Goal: Information Seeking & Learning: Learn about a topic

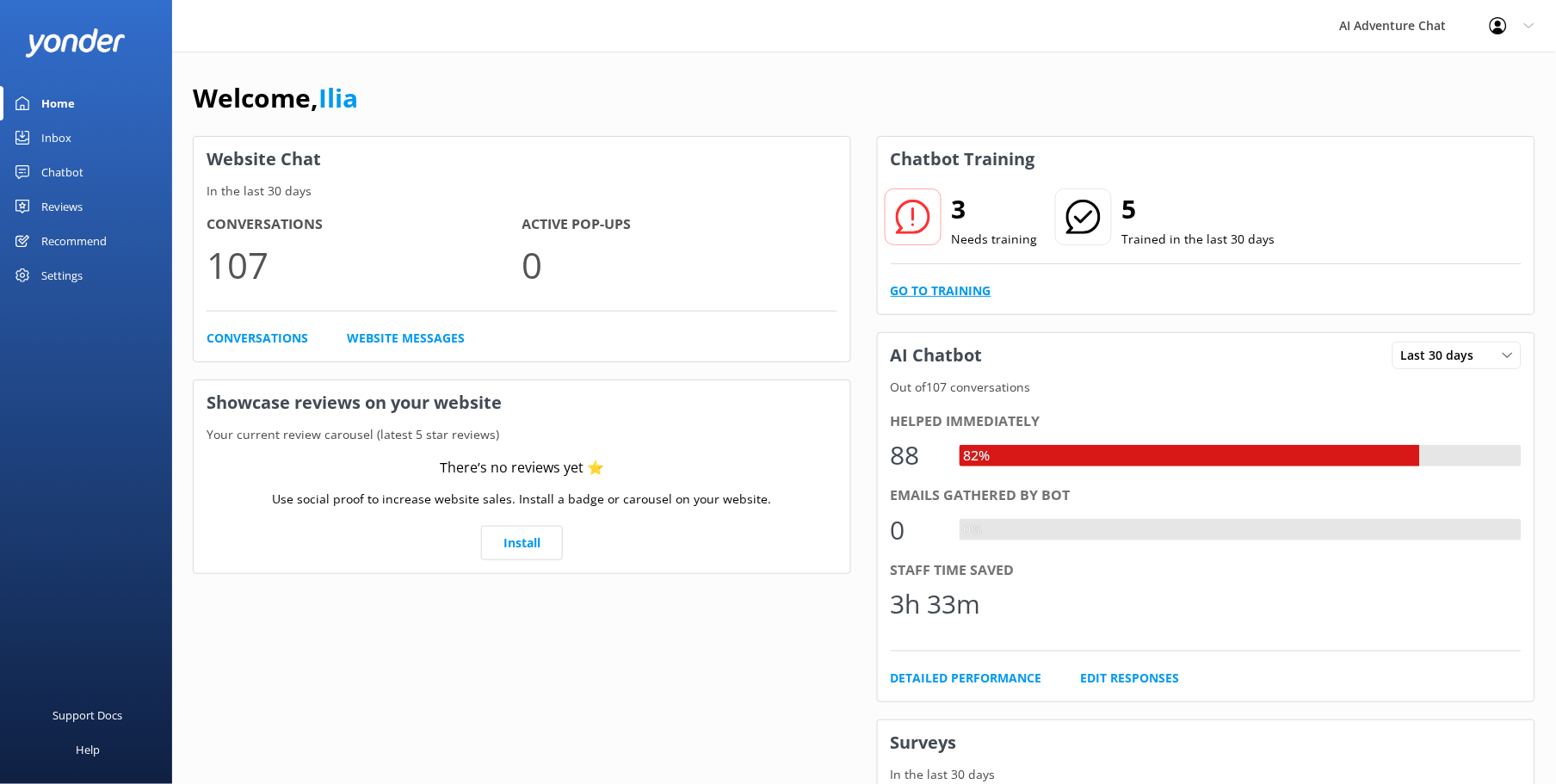
click at [967, 289] on link "Go to Training" at bounding box center [941, 291] width 100 height 19
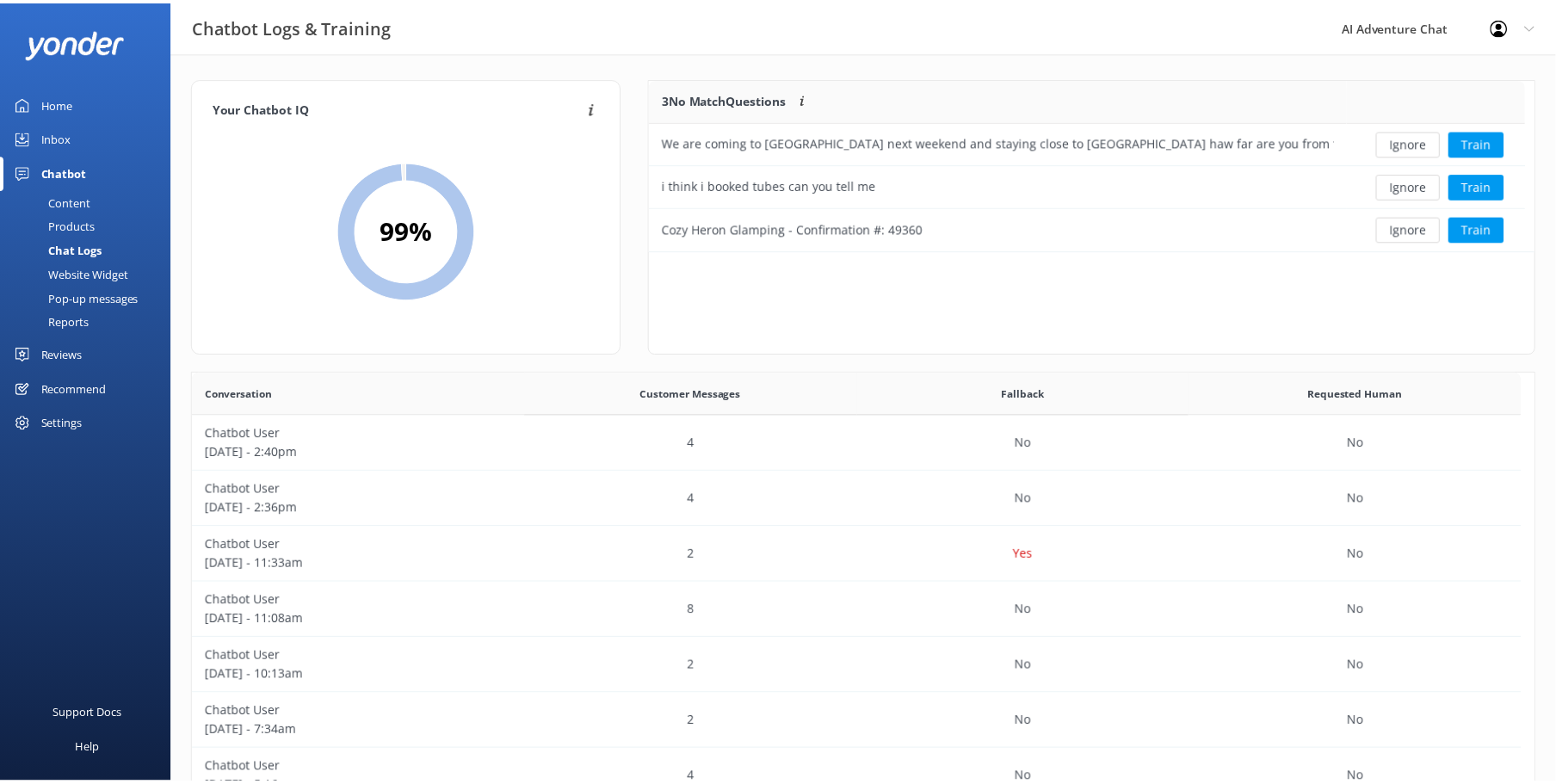
scroll to position [589, 1327]
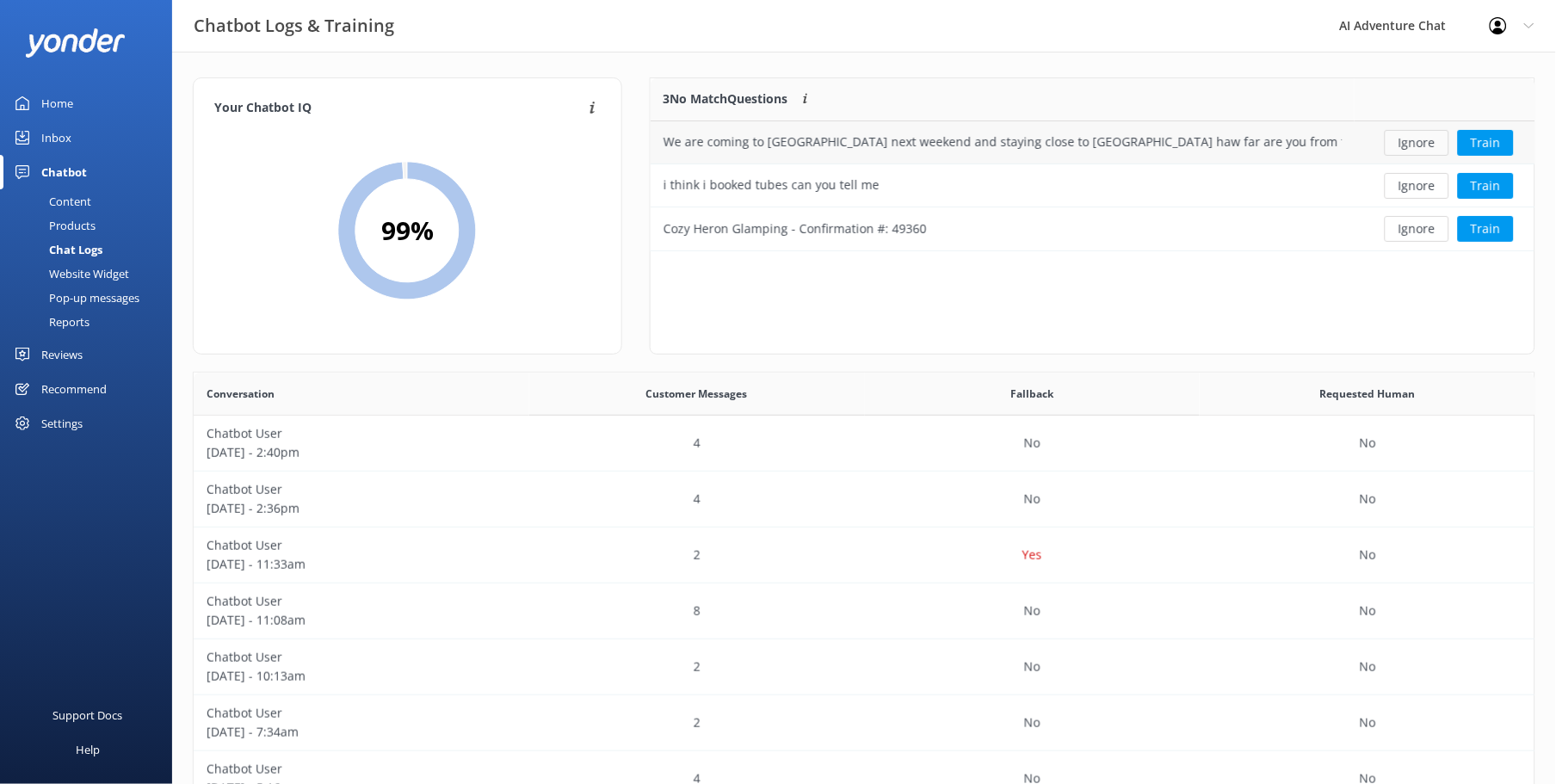
click at [1419, 144] on button "Ignore" at bounding box center [1418, 143] width 65 height 26
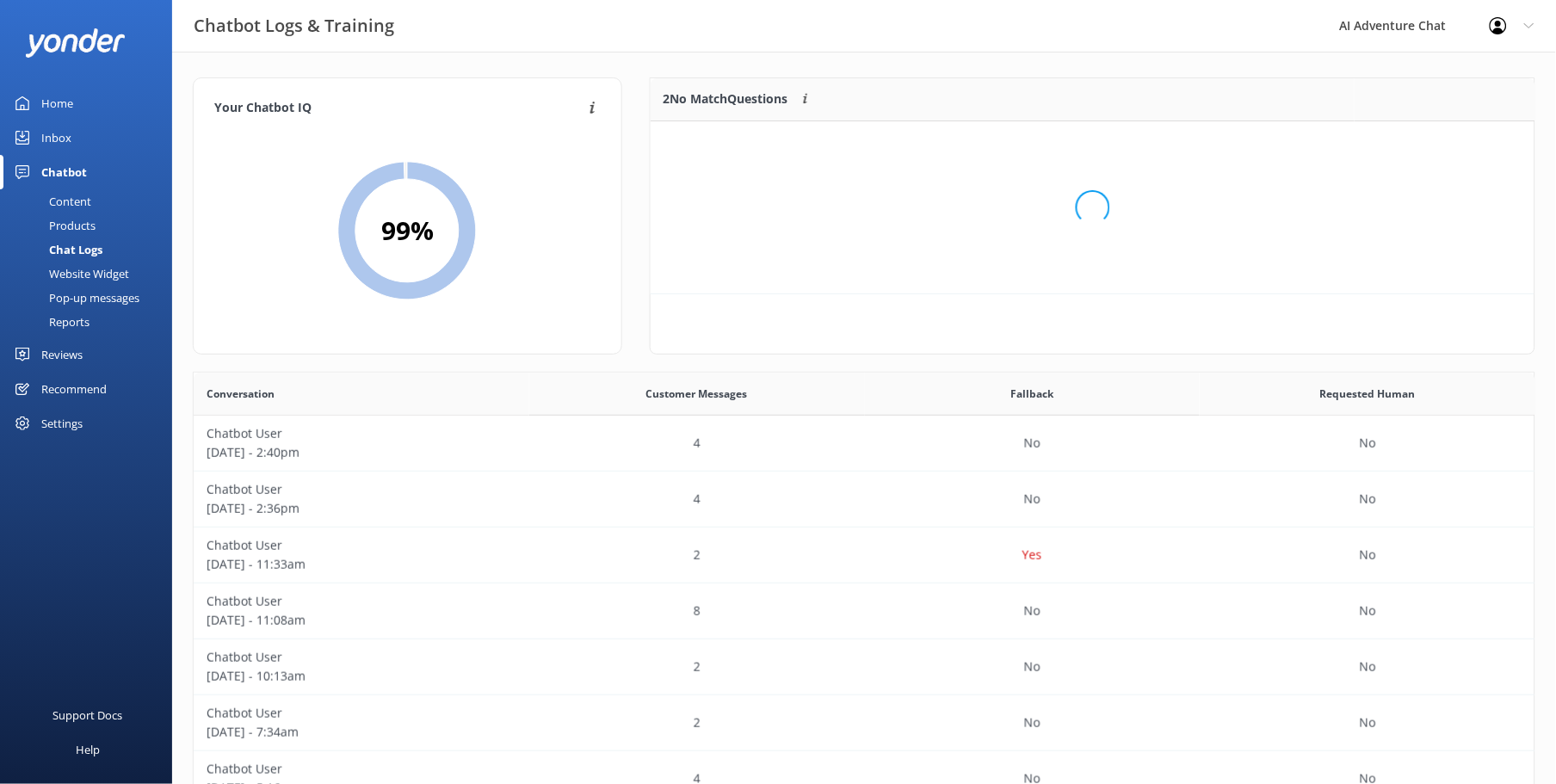
scroll to position [115, 870]
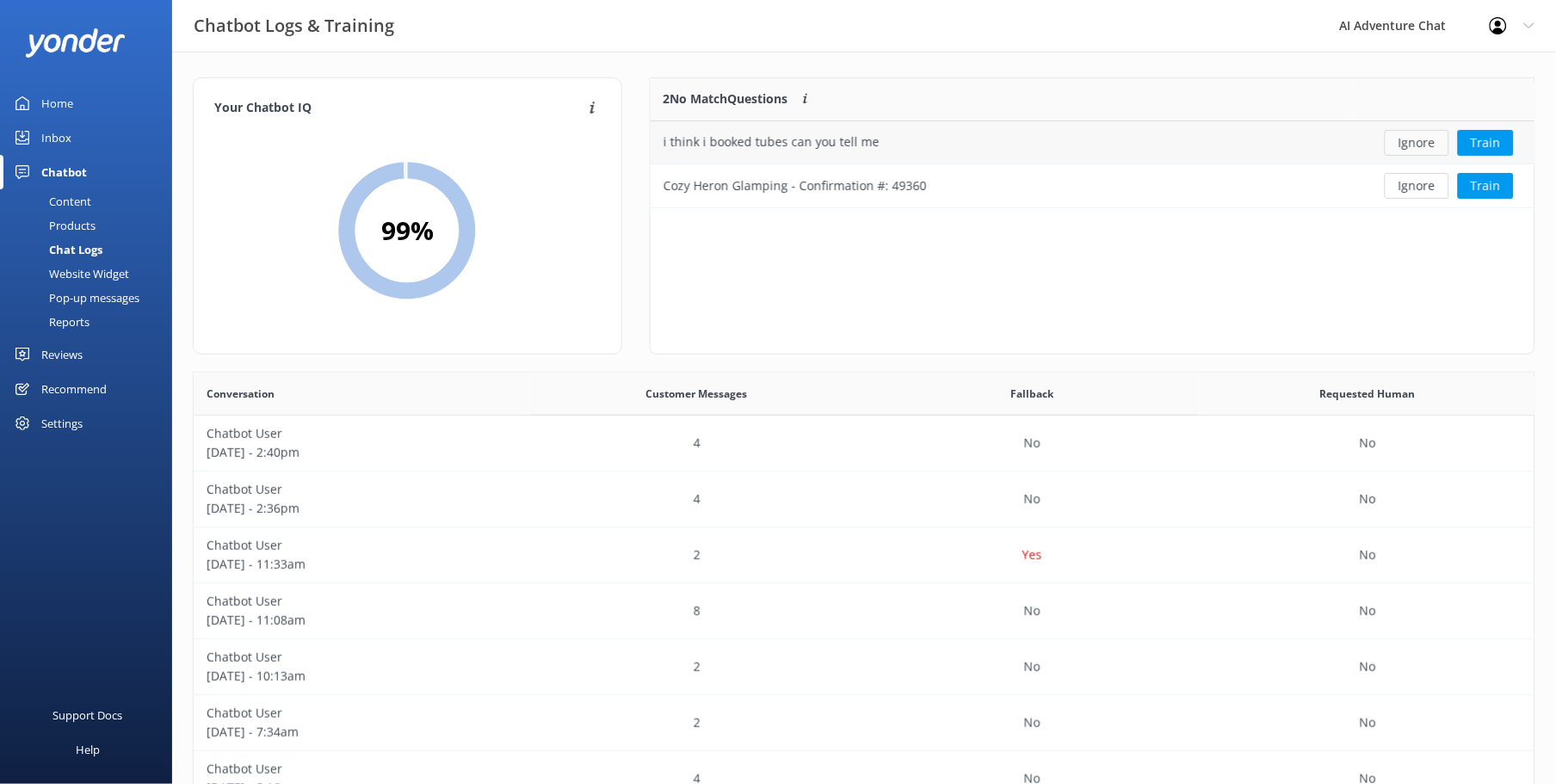
click at [1429, 147] on button "Ignore" at bounding box center [1418, 143] width 65 height 26
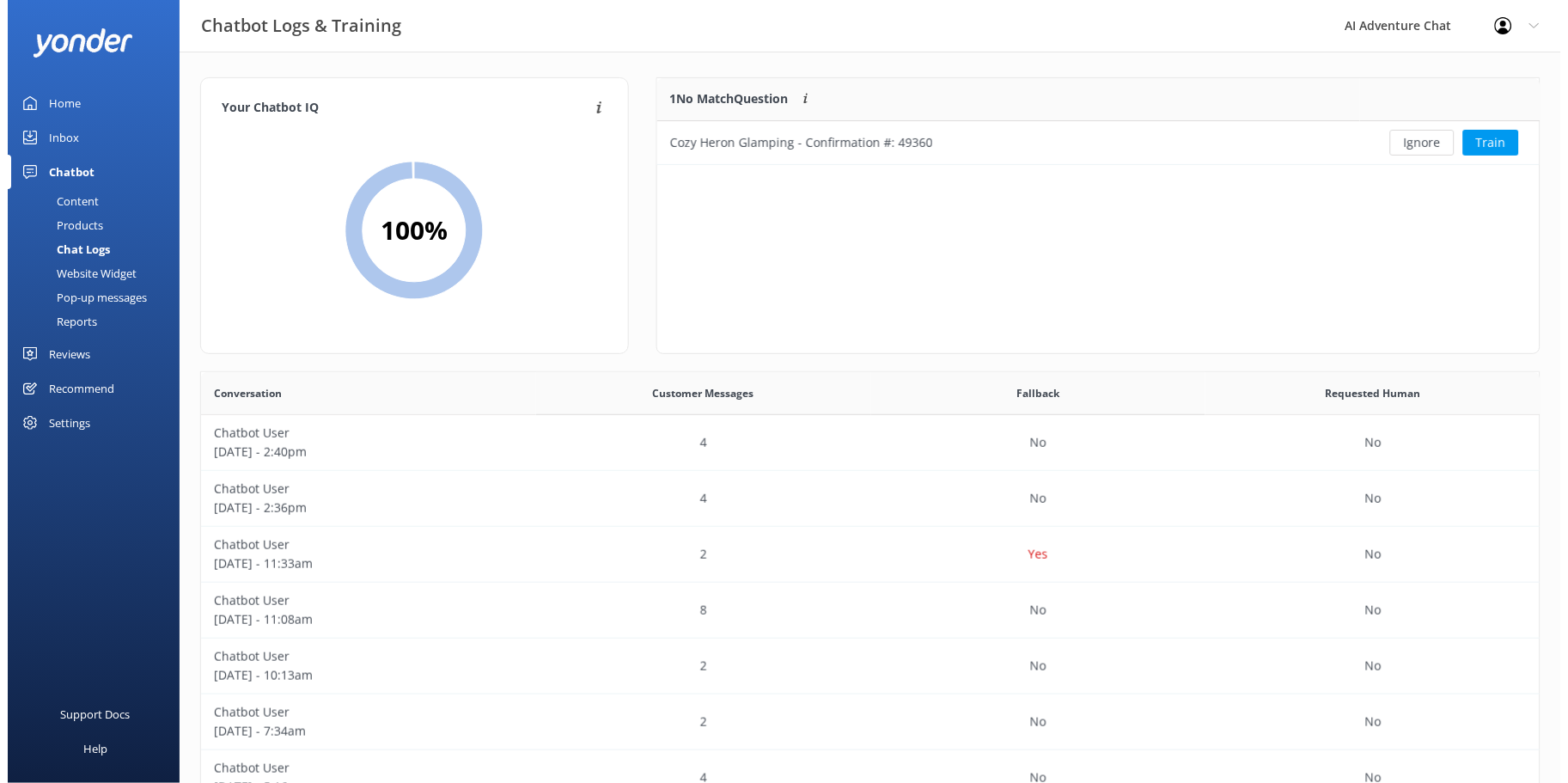
scroll to position [72, 869]
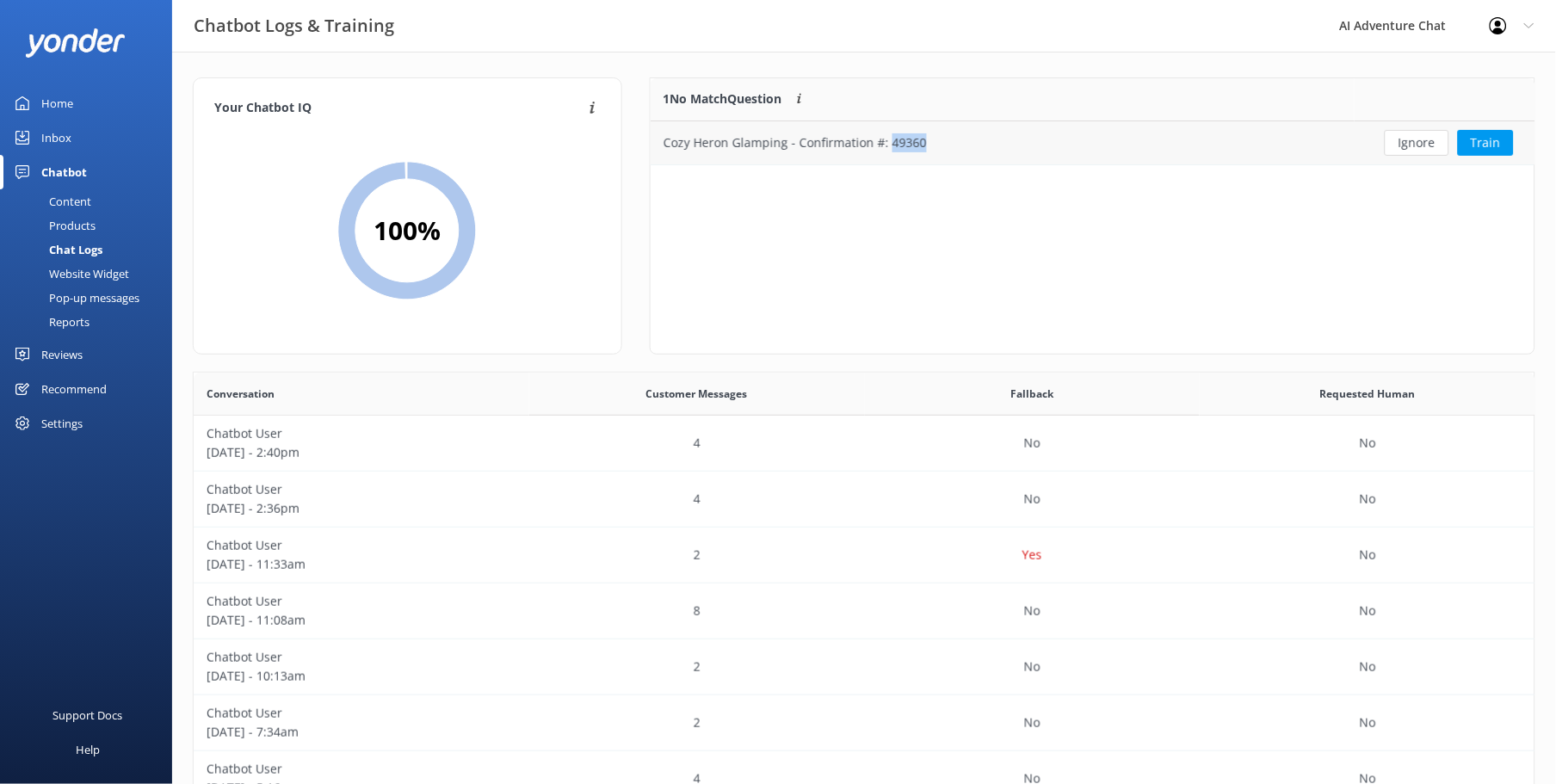
drag, startPoint x: 887, startPoint y: 143, endPoint x: 935, endPoint y: 144, distance: 48.0
click at [935, 144] on div "Cozy Heron Glamping - Confirmation #: 49360" at bounding box center [1003, 143] width 705 height 43
copy div "49360"
click at [66, 134] on div "Inbox" at bounding box center [56, 137] width 30 height 34
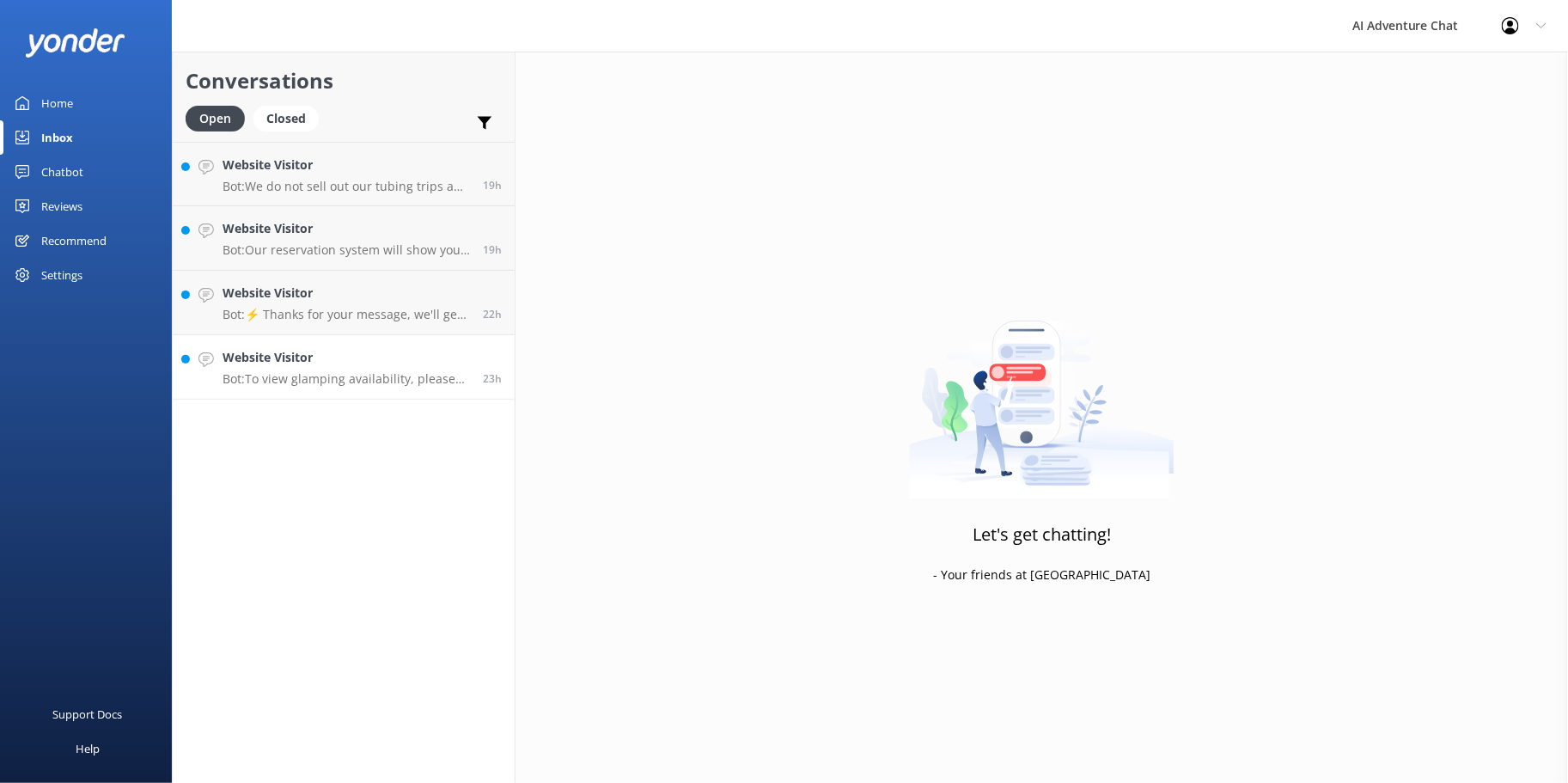
click at [330, 379] on p "Bot: To view glamping availability, please visit the Cozy Heron website and cli…" at bounding box center [346, 379] width 248 height 16
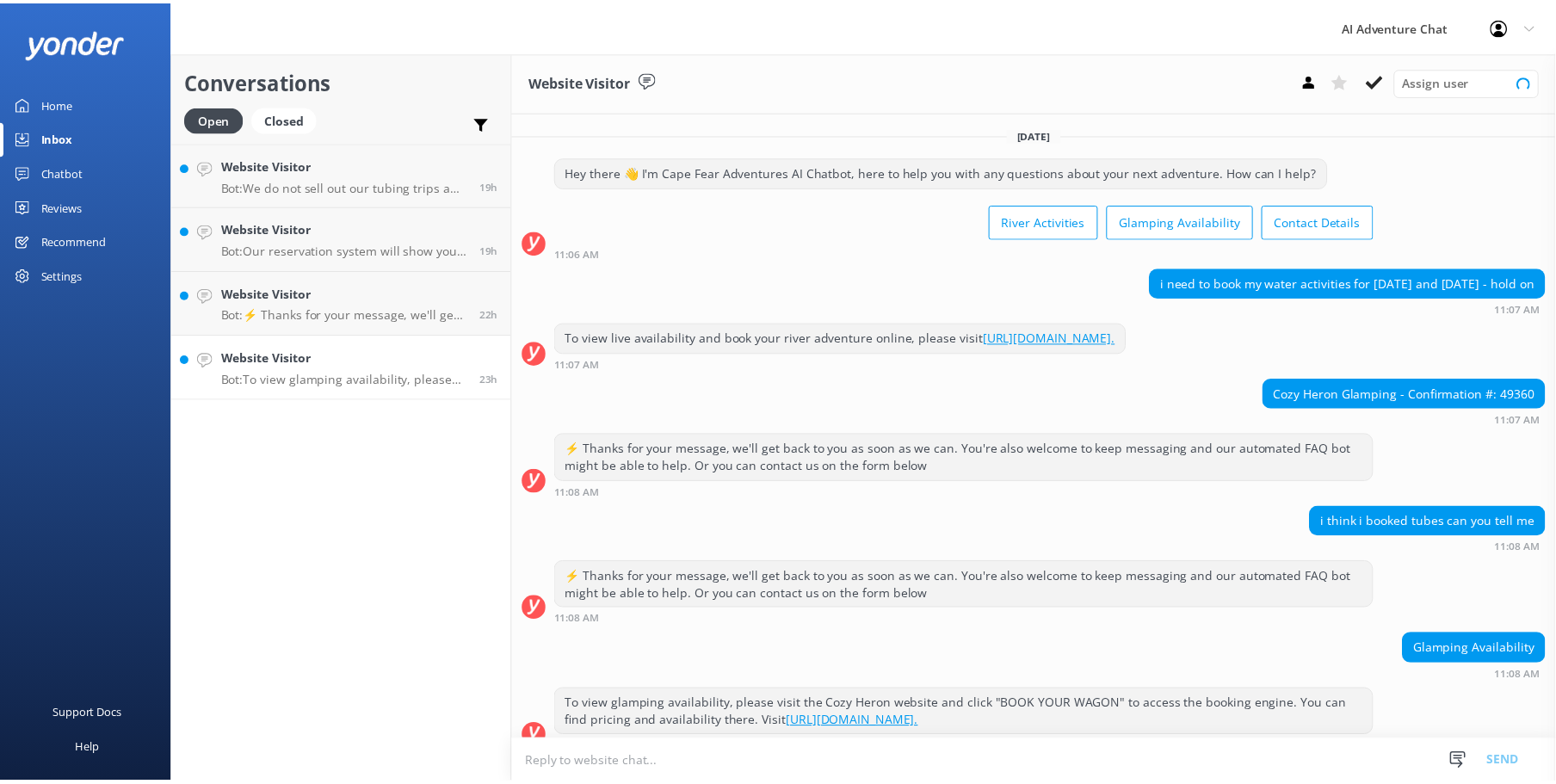
scroll to position [21, 0]
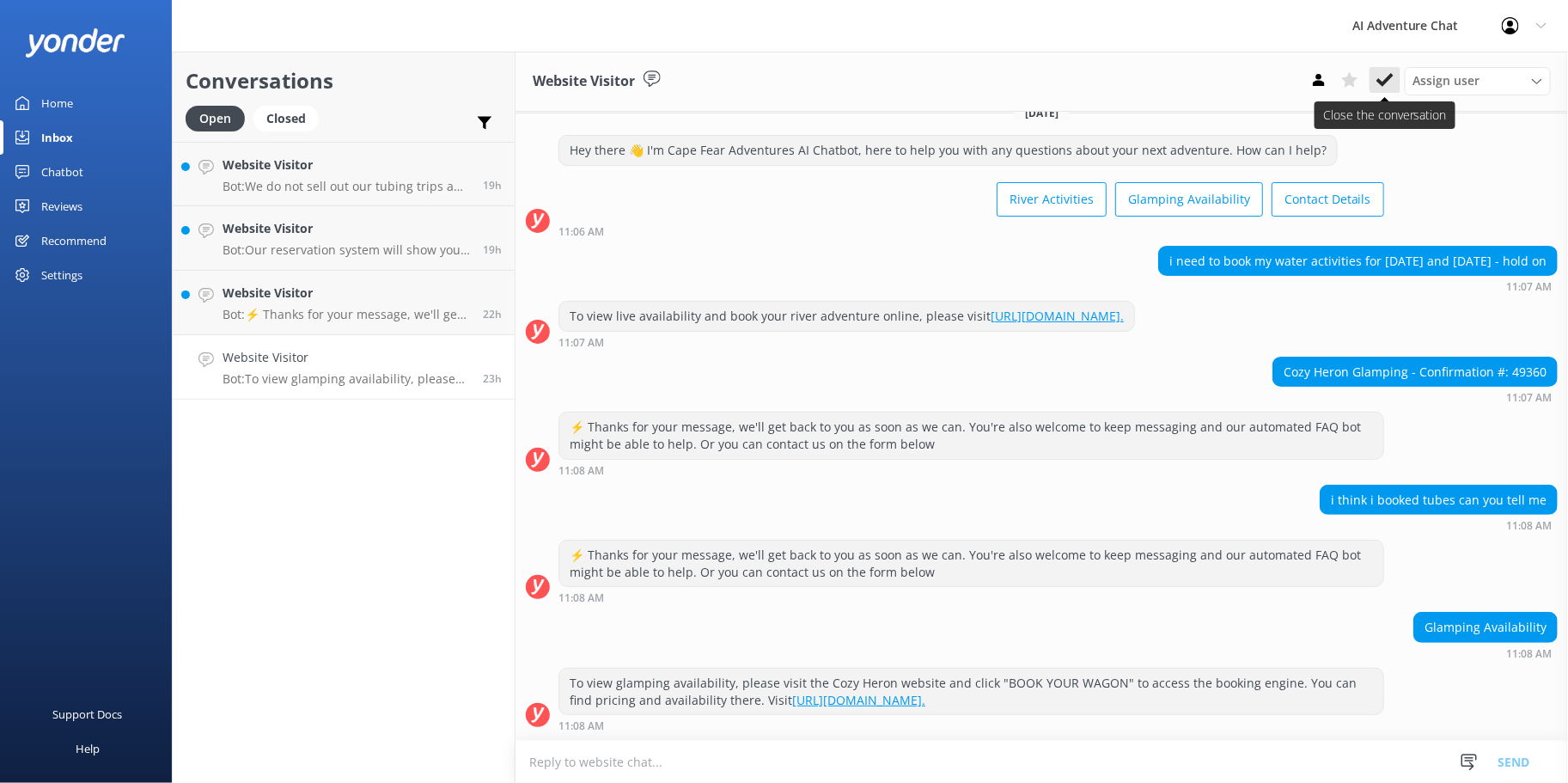
click at [1387, 76] on icon at bounding box center [1385, 80] width 18 height 18
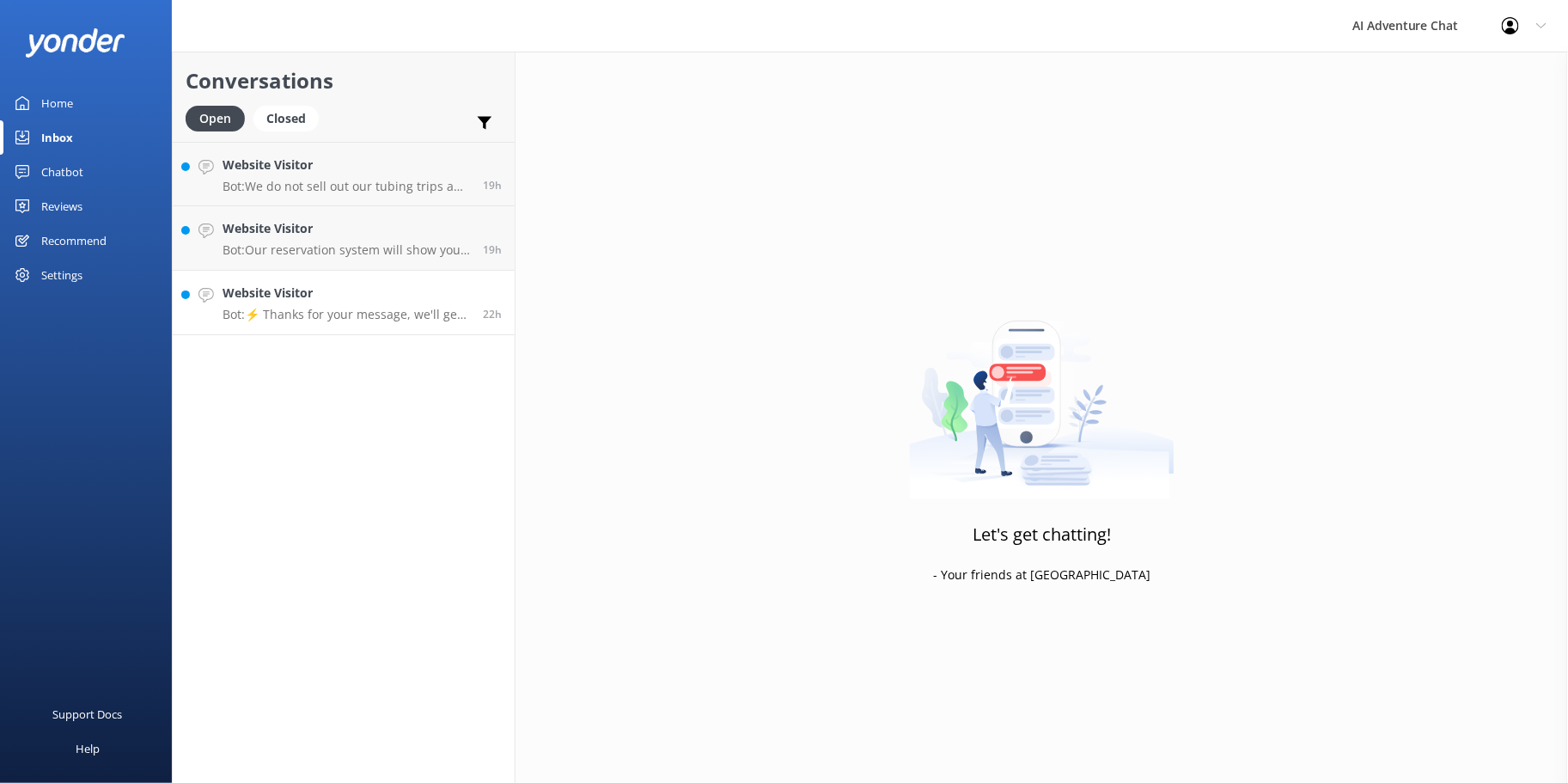
click at [391, 311] on p "Bot: ⚡ Thanks for your message, we'll get back to you as soon as we can. You're…" at bounding box center [346, 314] width 248 height 16
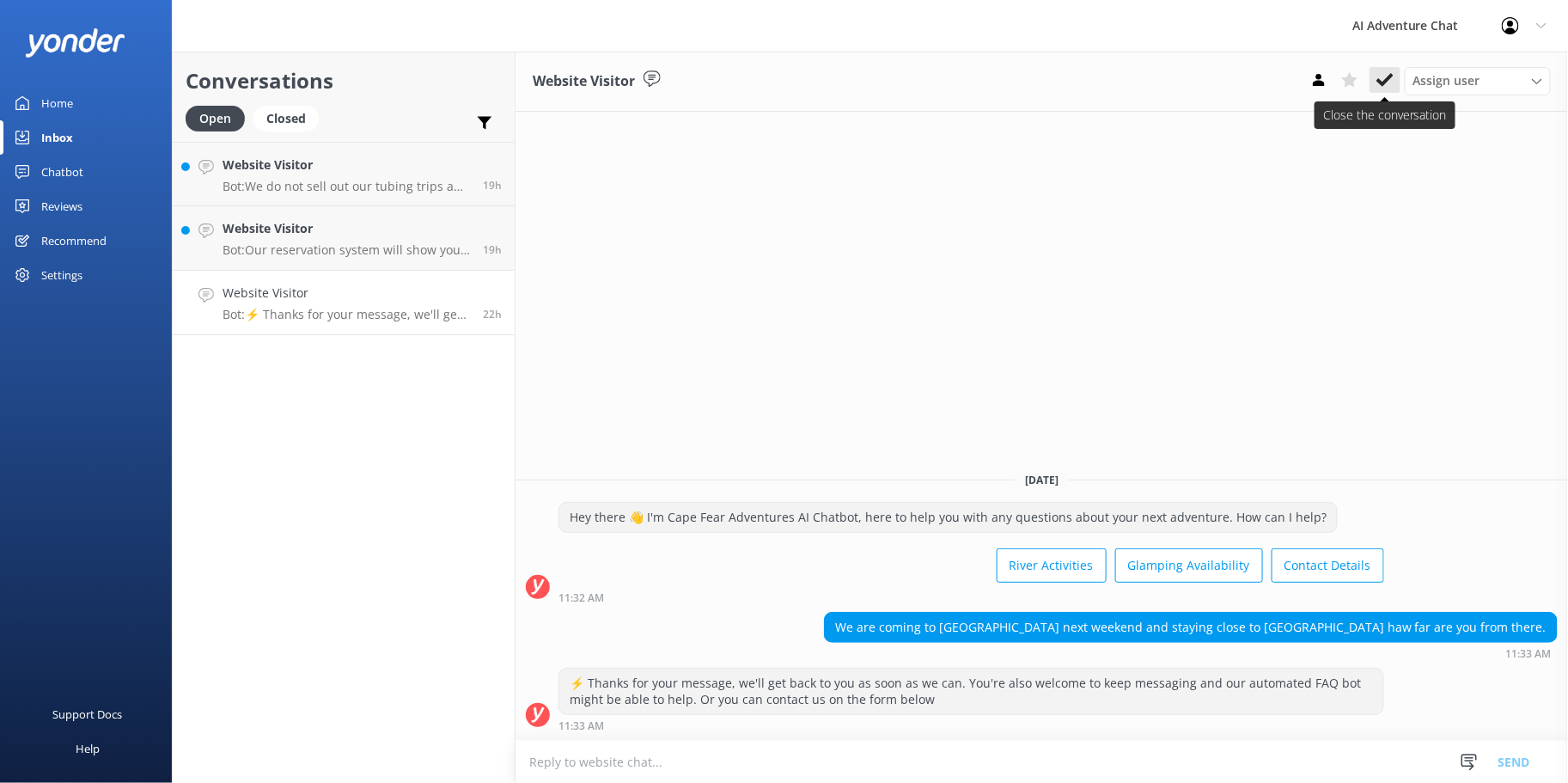
click at [1379, 78] on icon at bounding box center [1385, 80] width 18 height 18
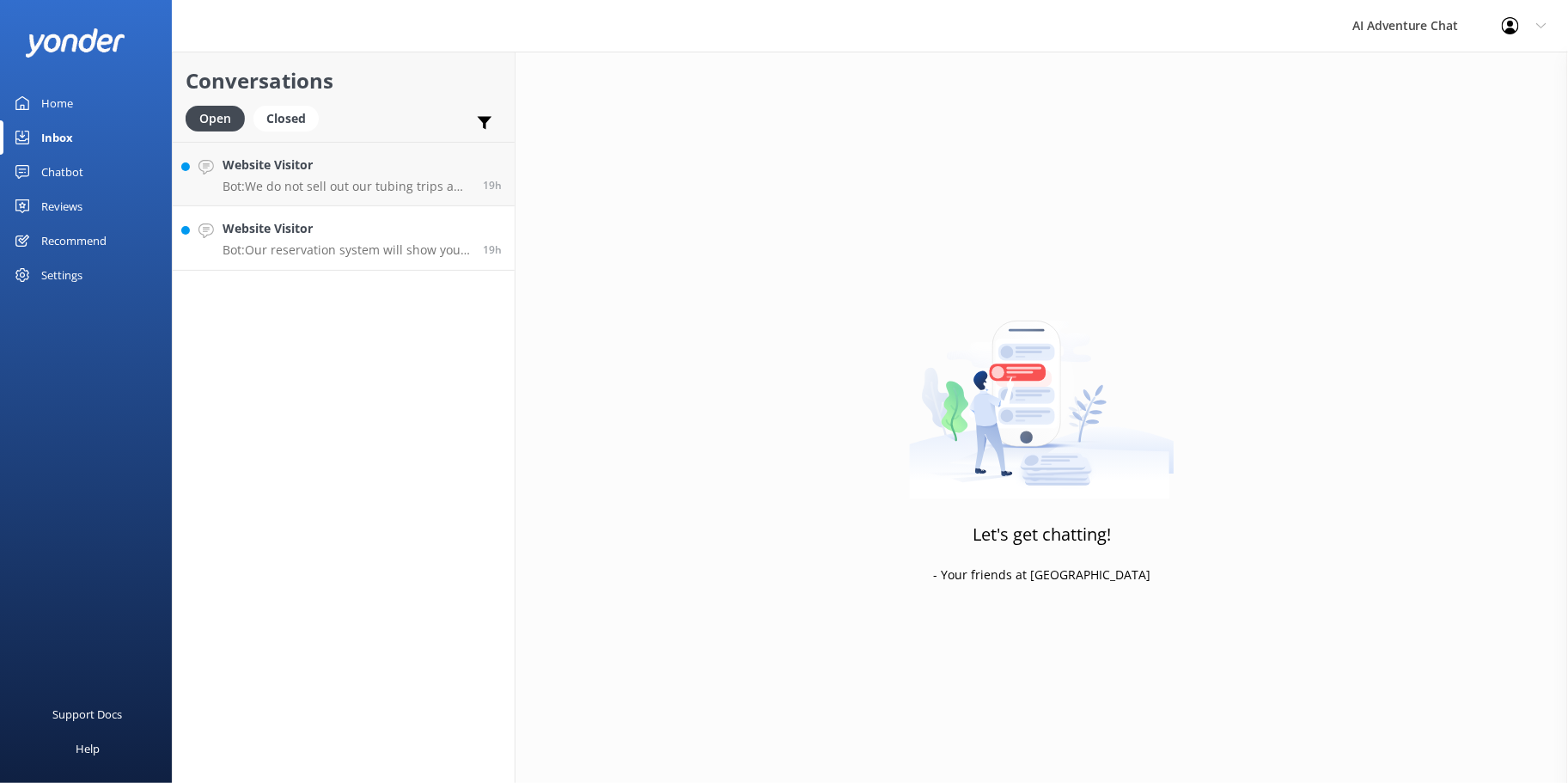
click at [389, 240] on div "Website Visitor Bot: Our reservation system will show you what we have availabl…" at bounding box center [346, 237] width 248 height 38
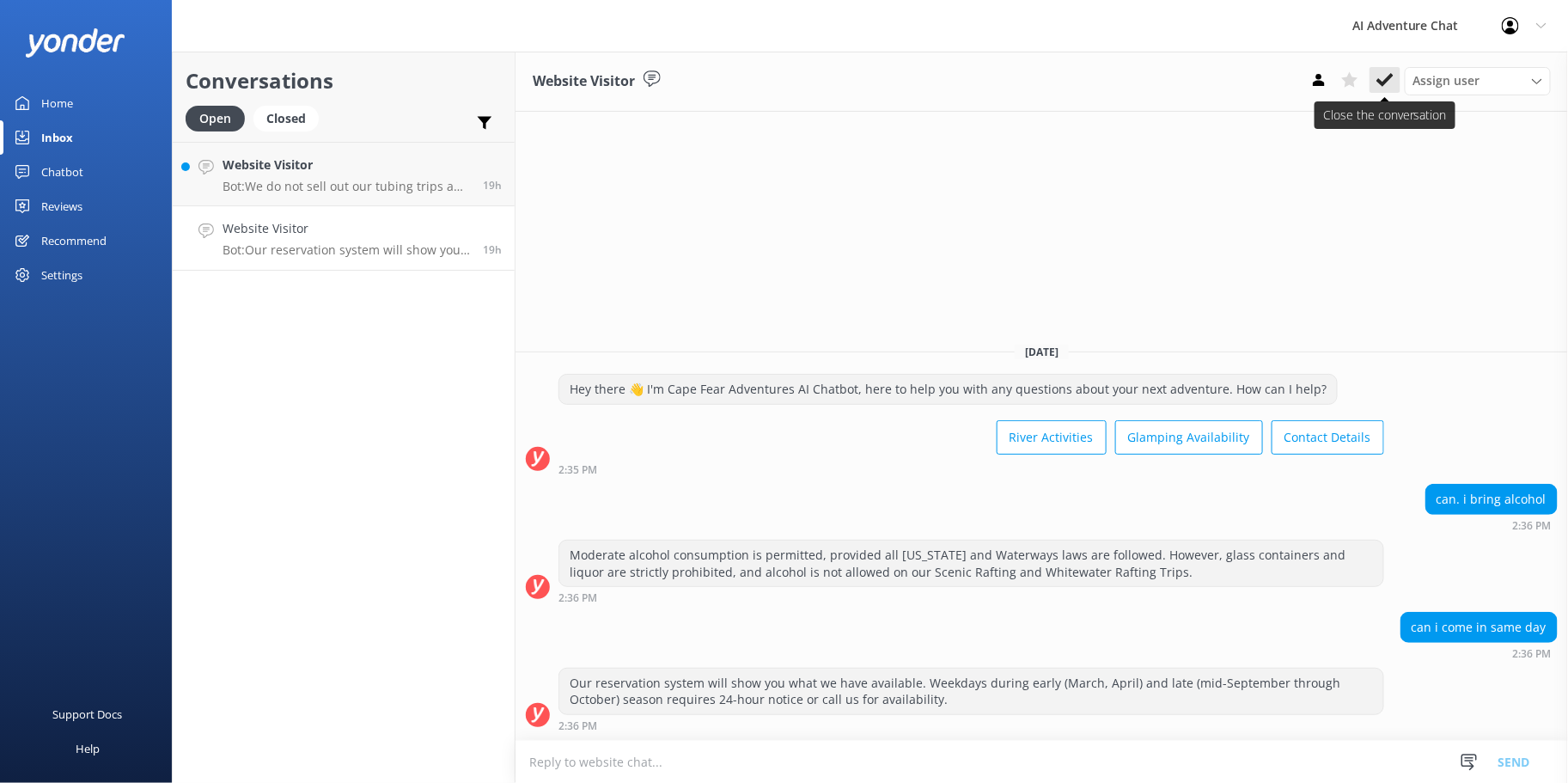
click at [1392, 80] on icon at bounding box center [1385, 80] width 18 height 18
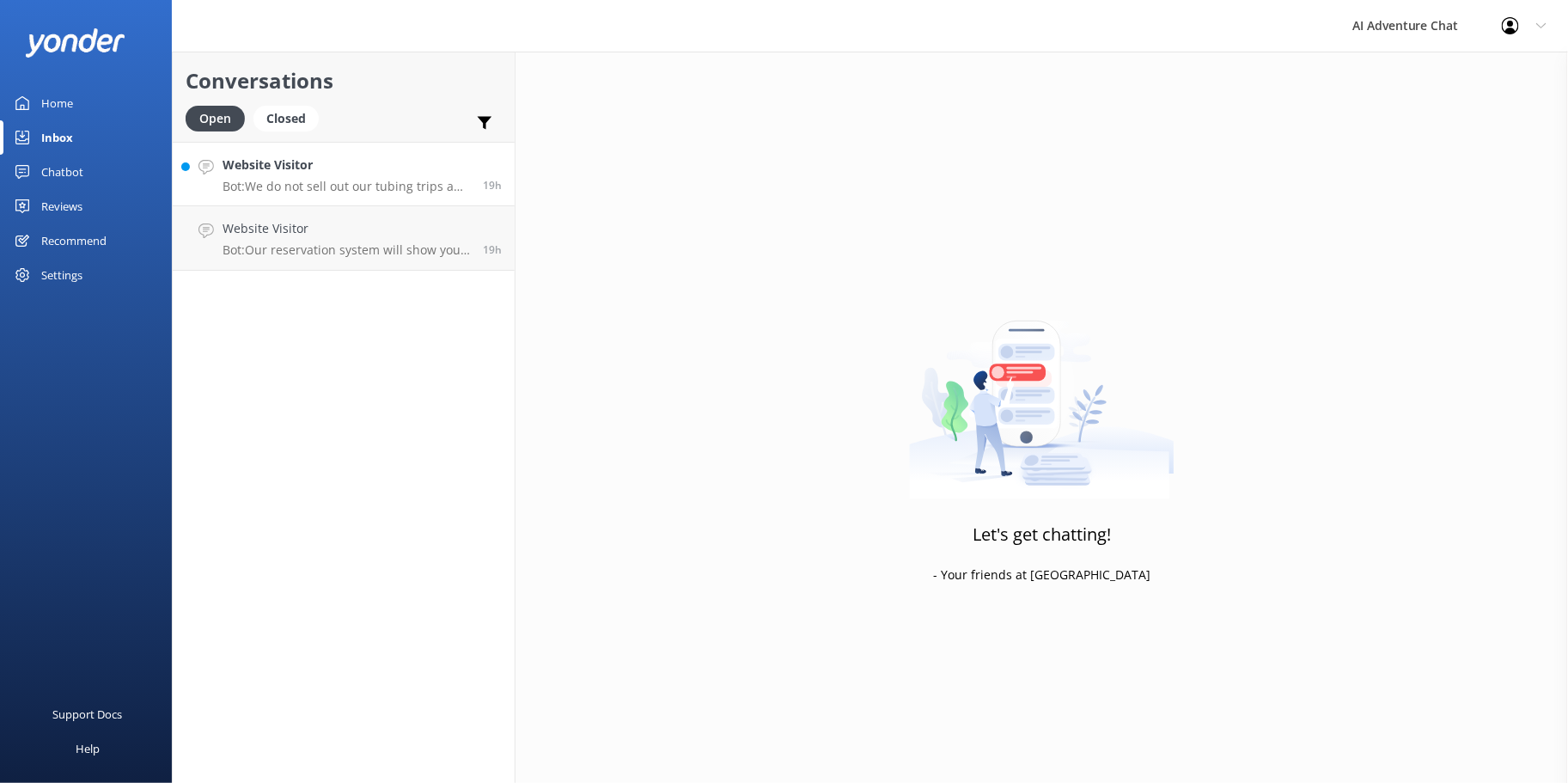
click at [333, 181] on p "Bot: We do not sell out our tubing trips and can accommodate hundreds of river …" at bounding box center [346, 186] width 248 height 16
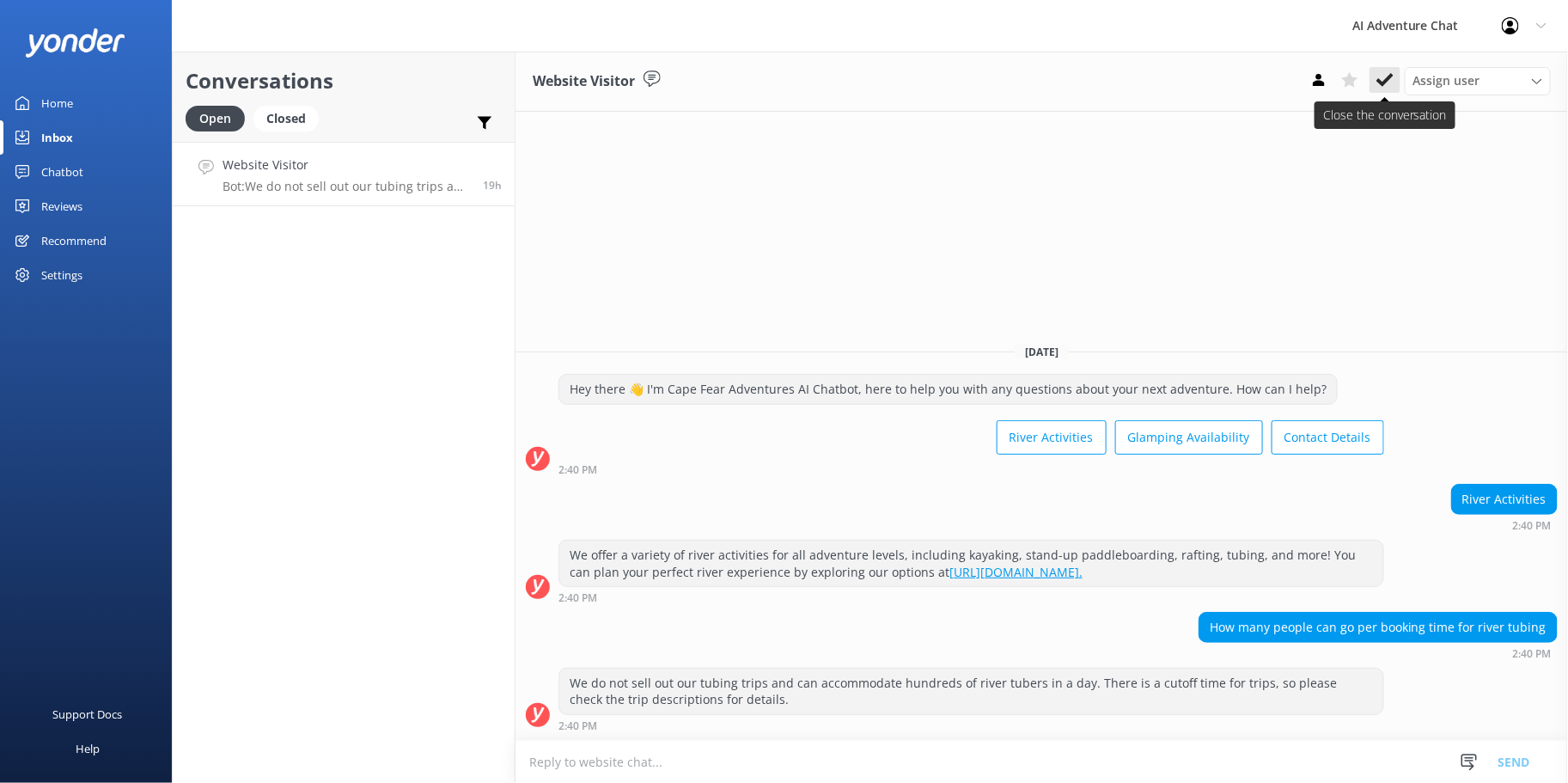
click at [1379, 71] on icon at bounding box center [1385, 80] width 18 height 18
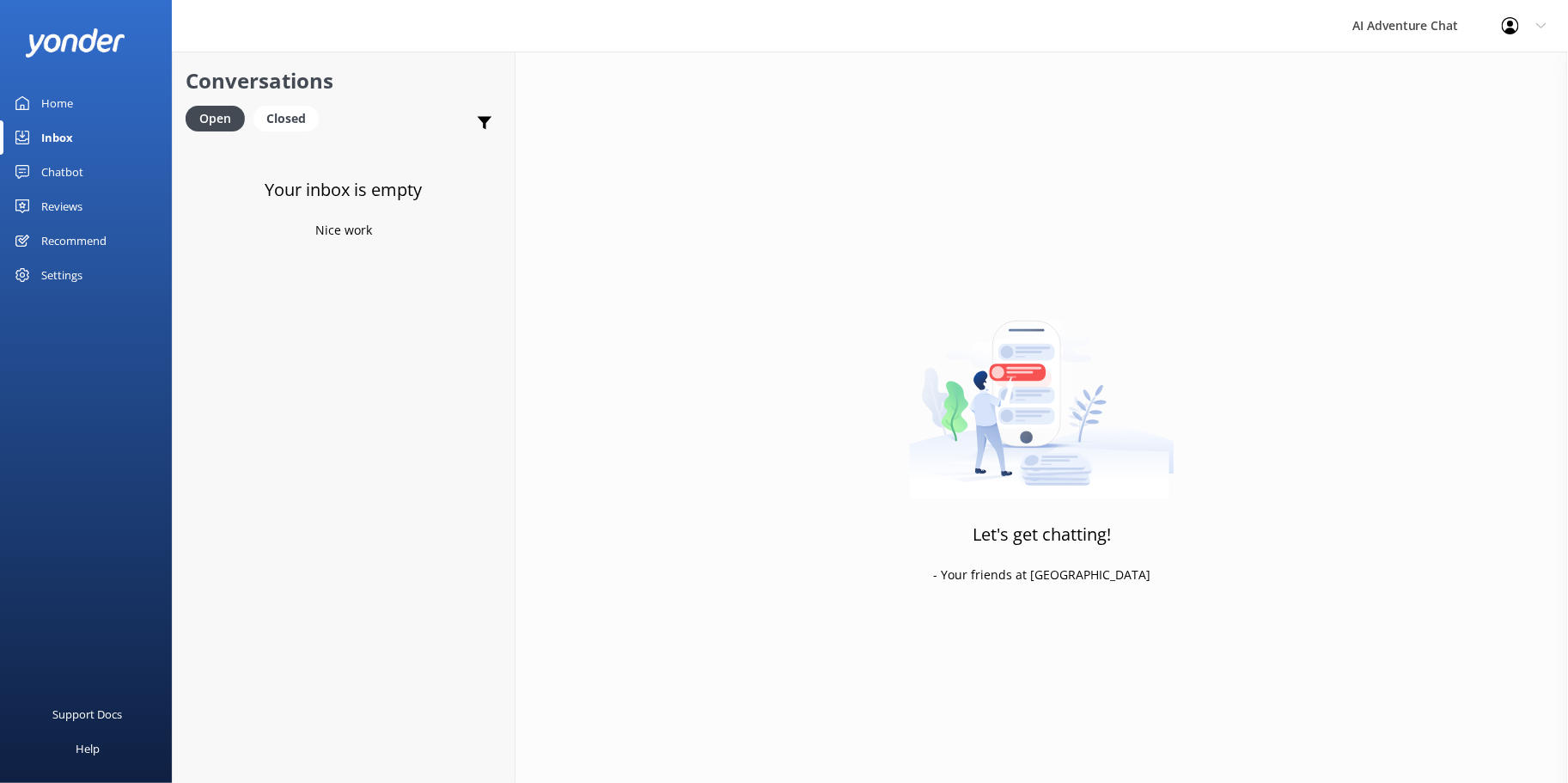
click at [70, 105] on div "Home" at bounding box center [57, 103] width 32 height 34
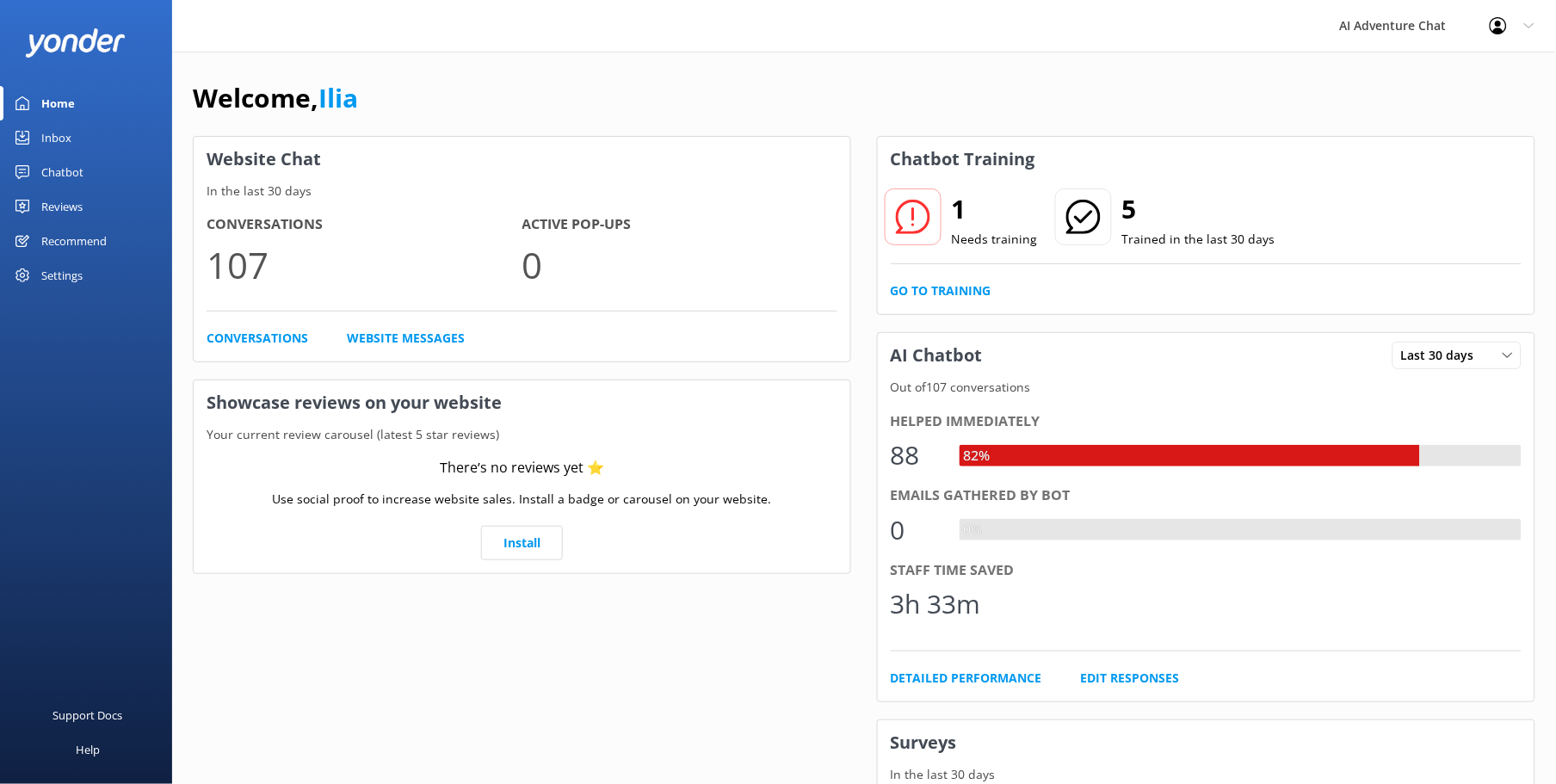
click at [908, 303] on div "1 Needs training 5 Trained in the last 30 days Go to Training" at bounding box center [1206, 248] width 657 height 133
click at [915, 279] on div "1 Needs training 5 Trained in the last 30 days Go to Training" at bounding box center [1206, 248] width 657 height 133
click at [922, 285] on link "Go to Training" at bounding box center [941, 291] width 100 height 19
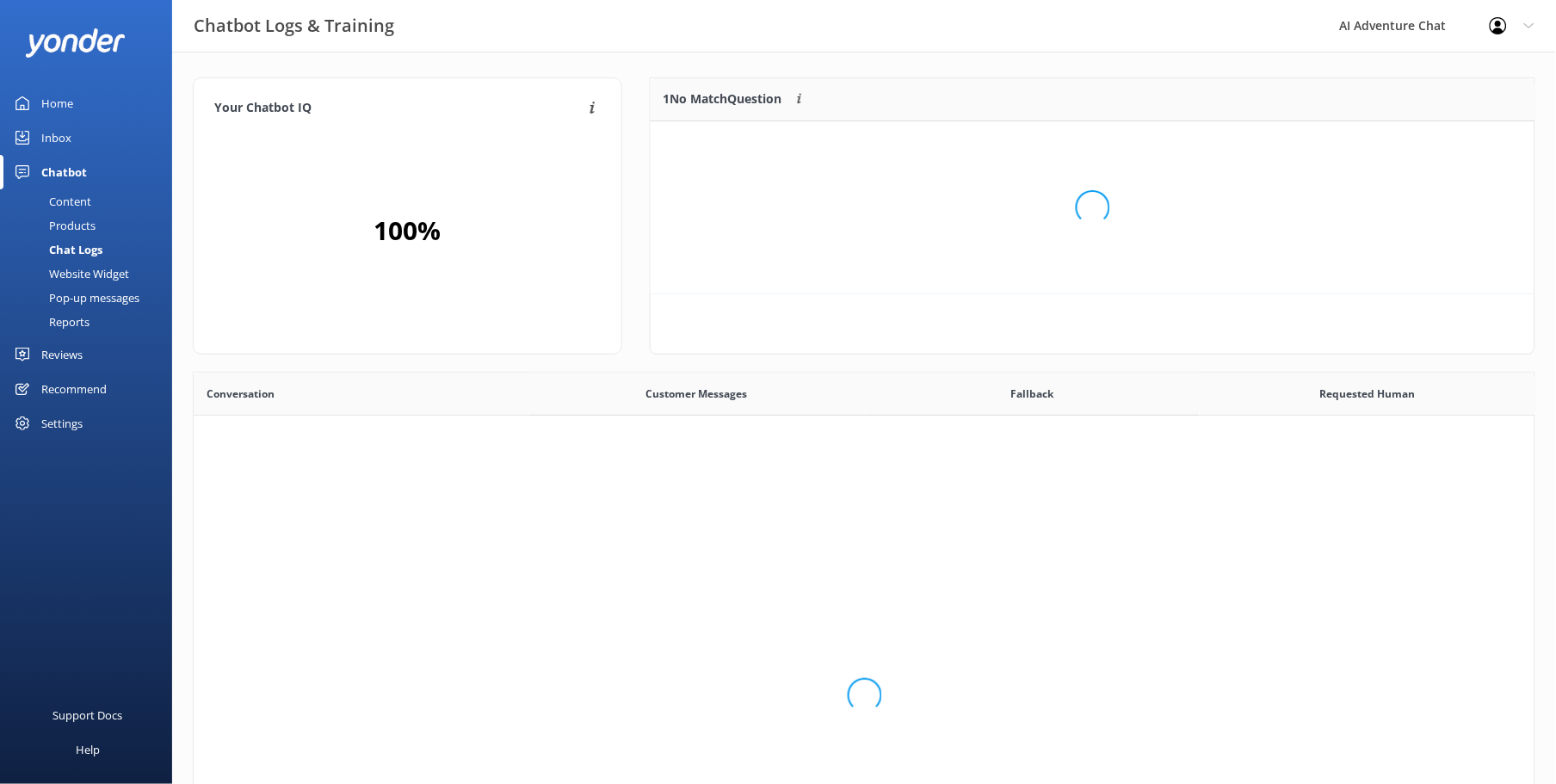
scroll to position [72, 870]
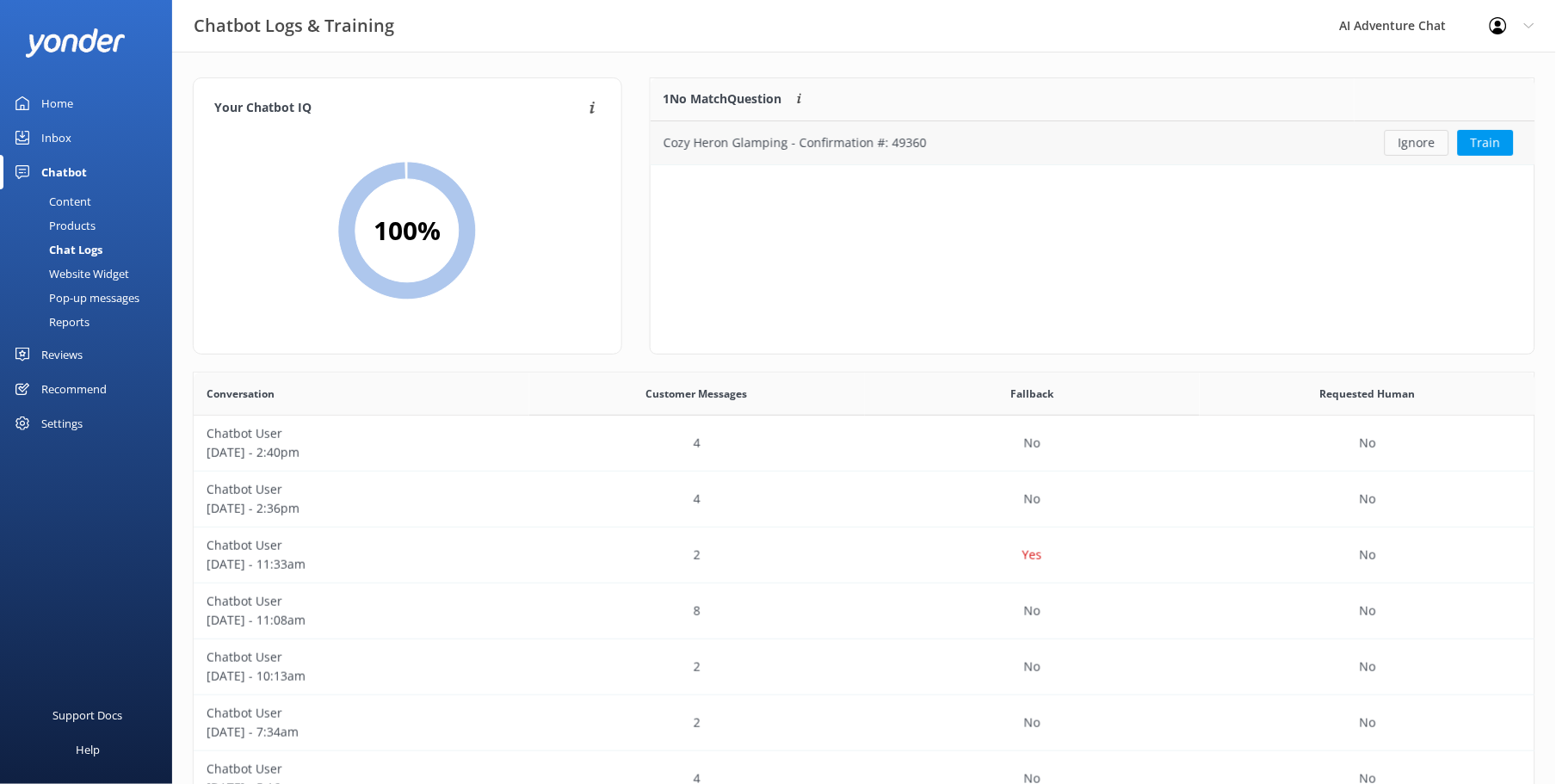
click at [1418, 144] on button "Ignore" at bounding box center [1418, 143] width 65 height 26
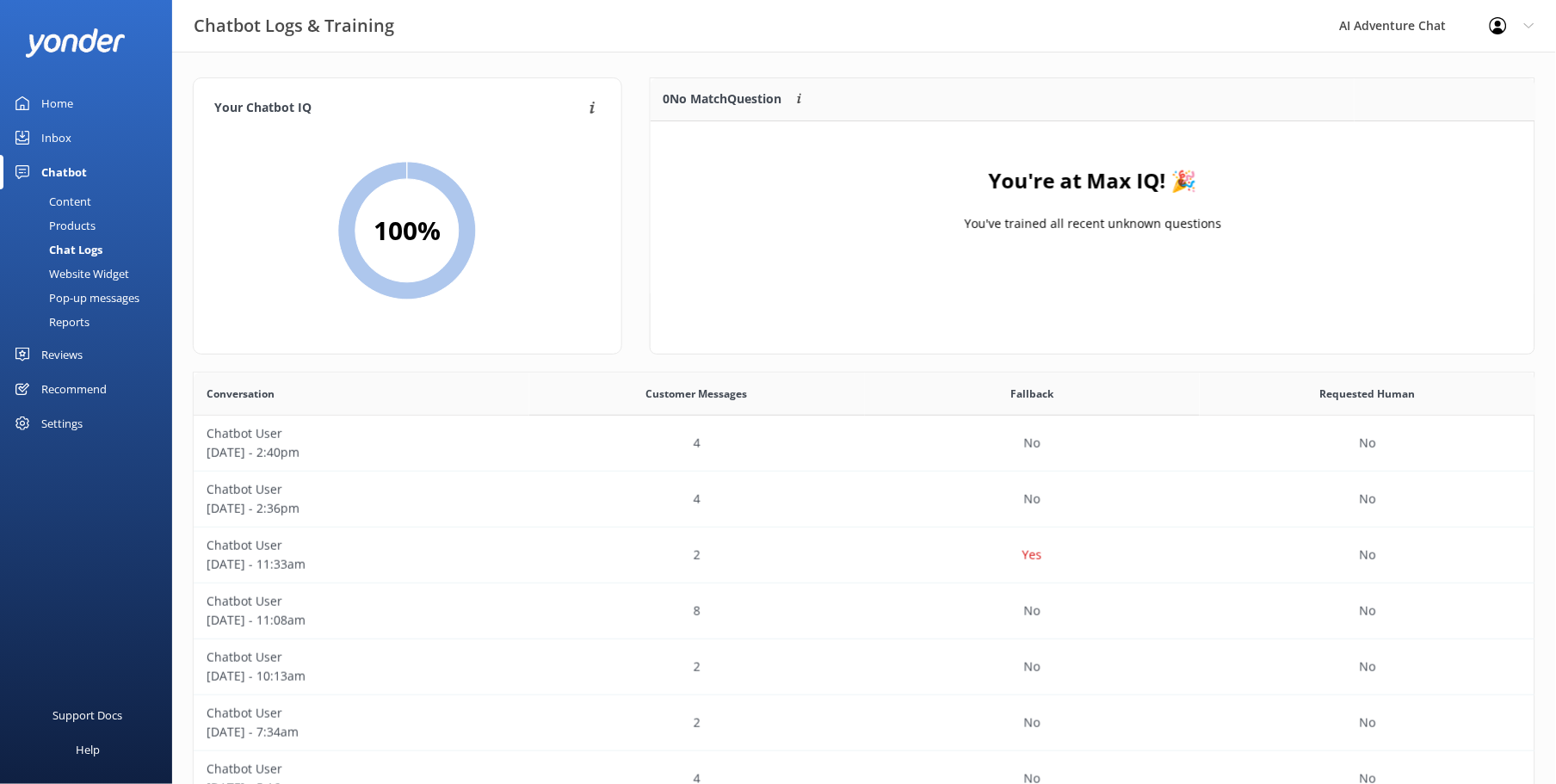
click at [66, 106] on div "Home" at bounding box center [57, 103] width 32 height 34
